Goal: Information Seeking & Learning: Understand process/instructions

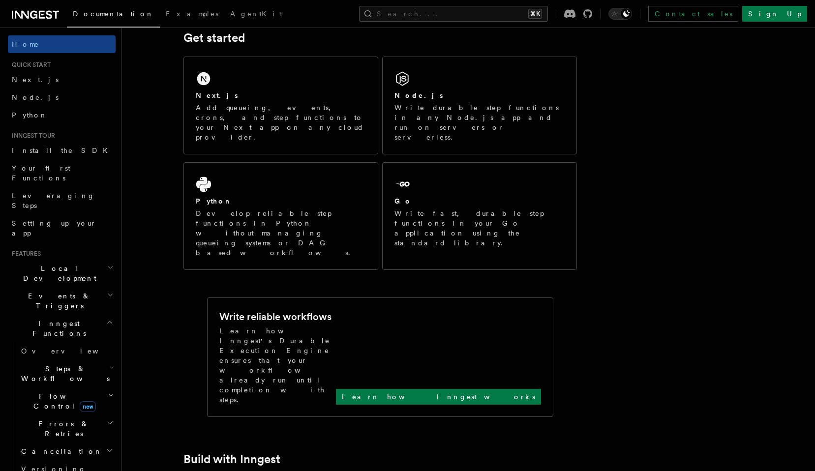
scroll to position [147, 0]
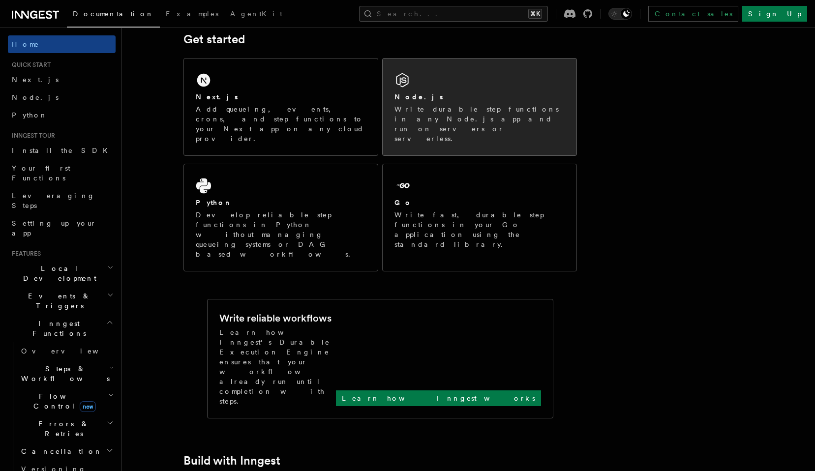
click at [425, 99] on div "Node.js" at bounding box center [479, 97] width 170 height 10
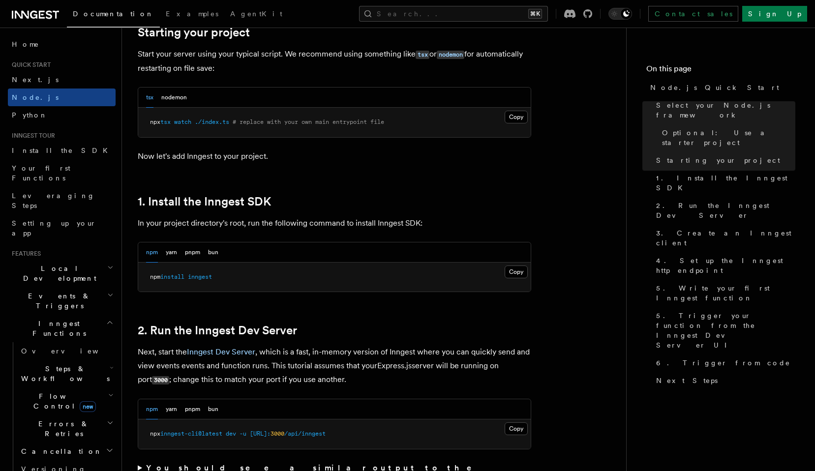
scroll to position [503, 0]
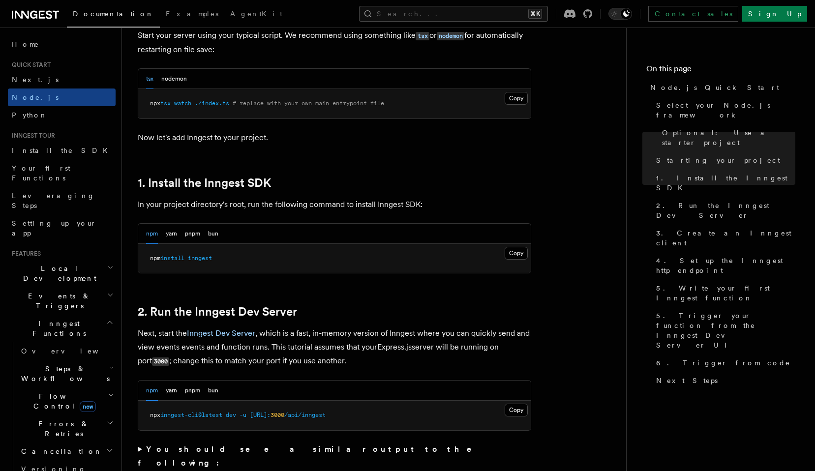
click at [201, 257] on span "inngest" at bounding box center [200, 258] width 24 height 7
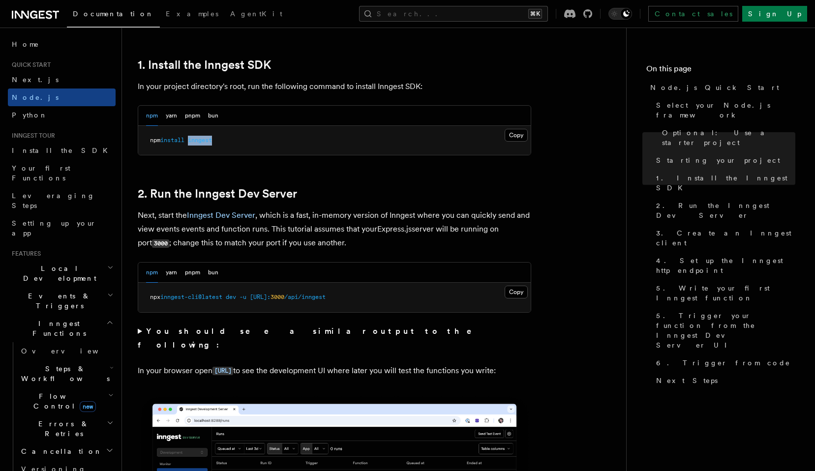
scroll to position [642, 0]
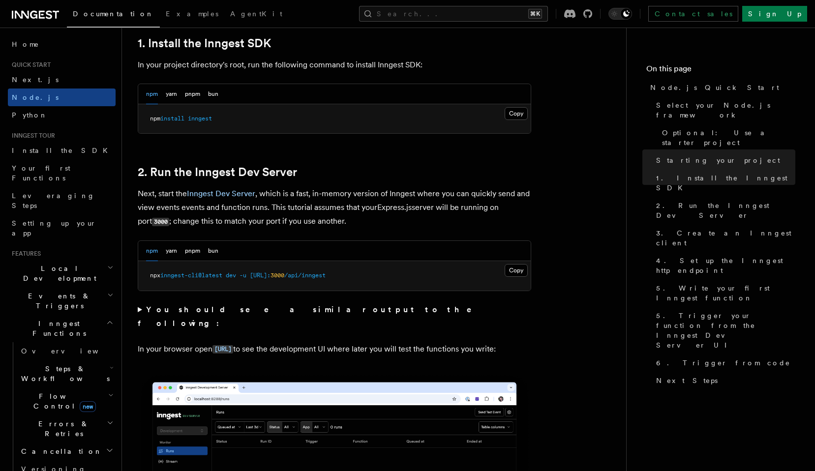
click at [207, 250] on div "npm yarn pnpm bun" at bounding box center [182, 251] width 72 height 20
click at [217, 247] on button "bun" at bounding box center [213, 251] width 10 height 20
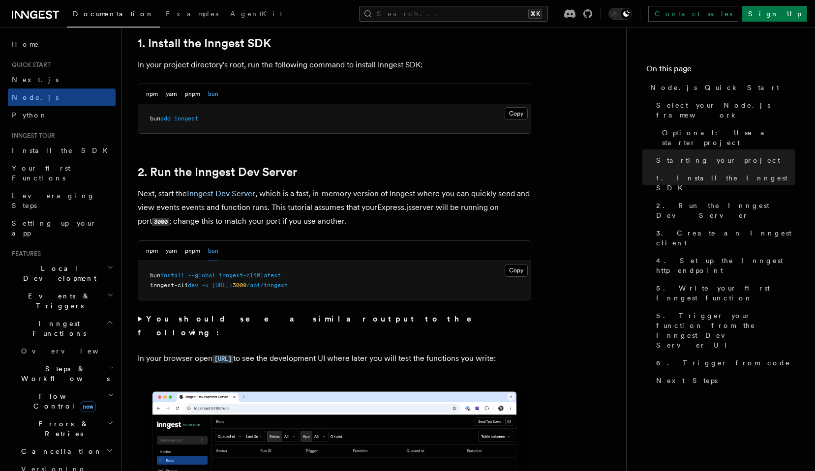
click at [216, 248] on button "bun" at bounding box center [213, 251] width 10 height 20
click at [164, 281] on pre "bun install --global inngest-cli@latest inngest-cli dev -u http://localhost: 30…" at bounding box center [334, 280] width 392 height 39
copy span "inngest-cli@latest"
drag, startPoint x: 224, startPoint y: 277, endPoint x: 328, endPoint y: 280, distance: 104.3
click at [328, 280] on pre "bun install --global inngest-cli@latest inngest-cli dev -u http://localhost: 30…" at bounding box center [334, 280] width 392 height 39
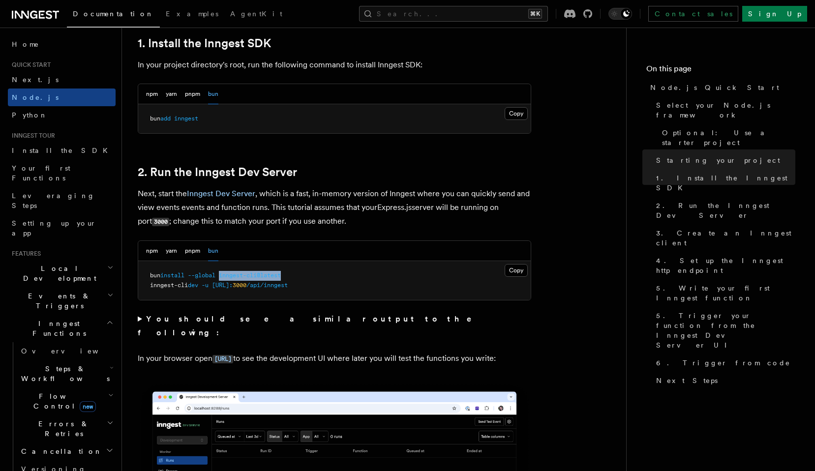
click at [188, 284] on span "inngest-cli" at bounding box center [169, 285] width 38 height 7
copy code "inngest-cli dev -u http://localhost: 3000 /api/inngest"
click at [357, 281] on pre "bun install --global inngest-cli@latest inngest-cli dev -u http://localhost: 30…" at bounding box center [334, 280] width 392 height 39
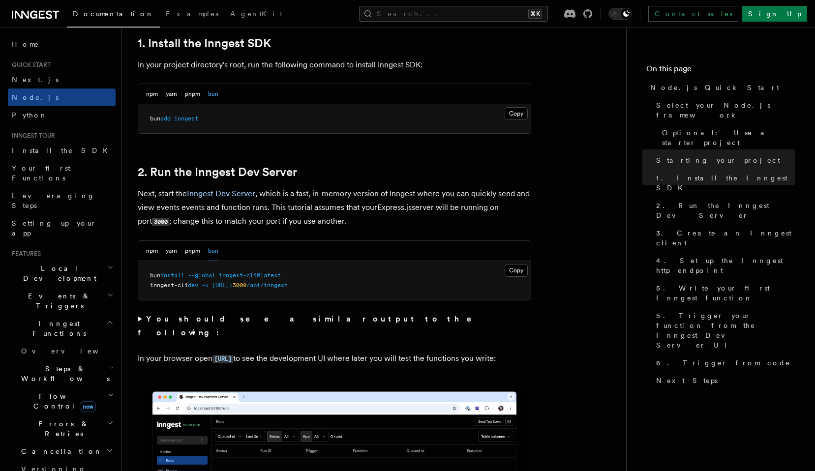
click at [357, 281] on pre "bun install --global inngest-cli@latest inngest-cli dev -u http://localhost: 30…" at bounding box center [334, 280] width 392 height 39
click at [358, 256] on div "npm yarn pnpm bun" at bounding box center [334, 251] width 392 height 20
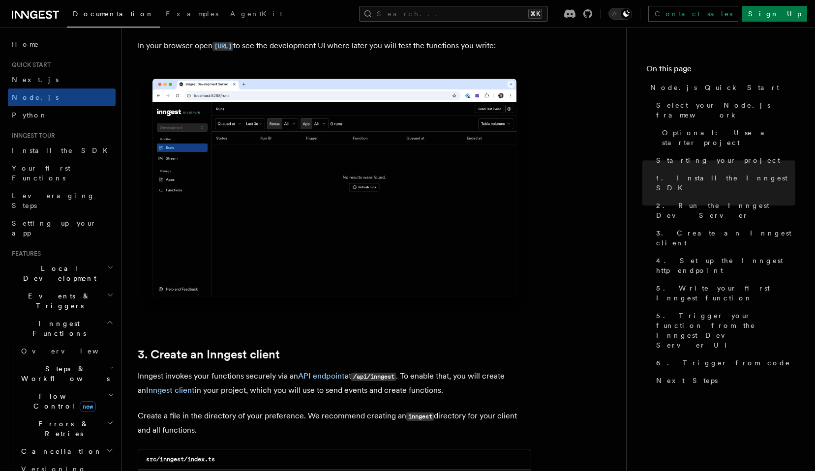
scroll to position [856, 0]
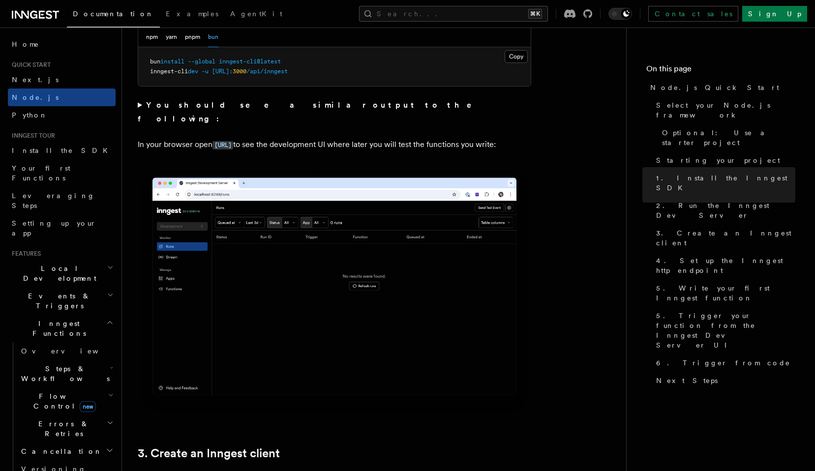
click at [374, 378] on img at bounding box center [334, 291] width 393 height 247
